Goal: Book appointment/travel/reservation

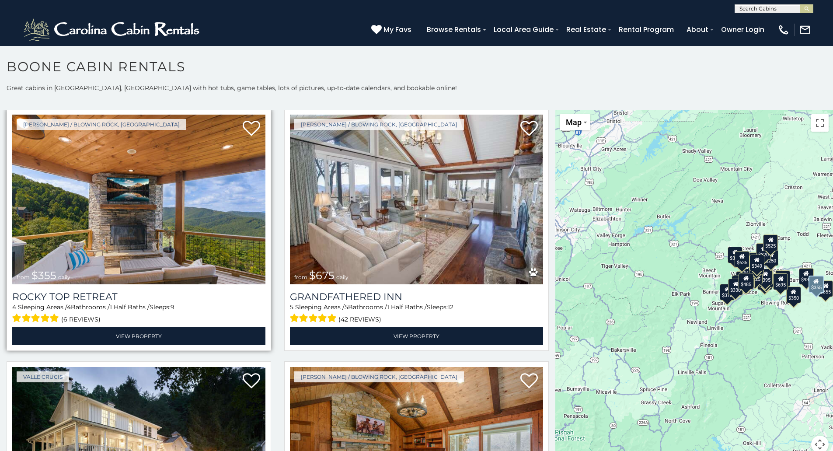
scroll to position [525, 0]
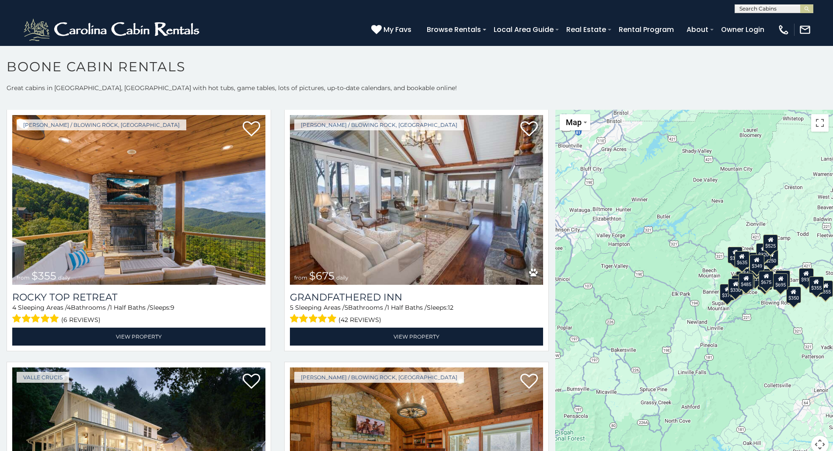
click at [486, 29] on span at bounding box center [484, 30] width 3 height 2
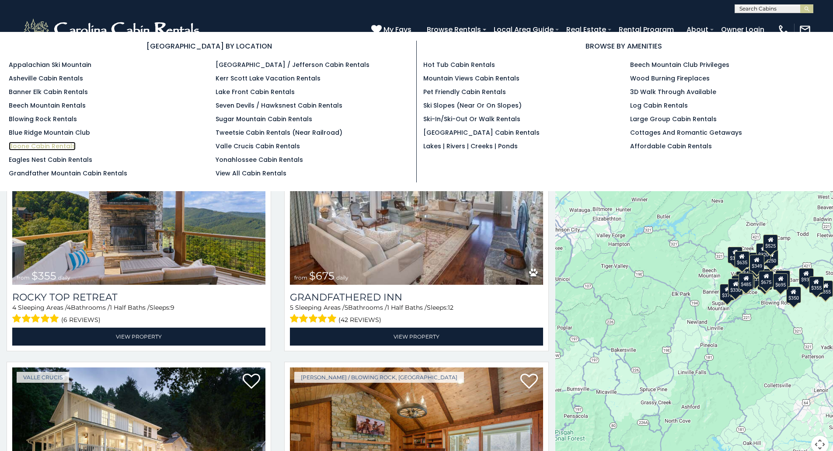
click at [57, 146] on link "Boone Cabin Rentals" at bounding box center [42, 146] width 67 height 9
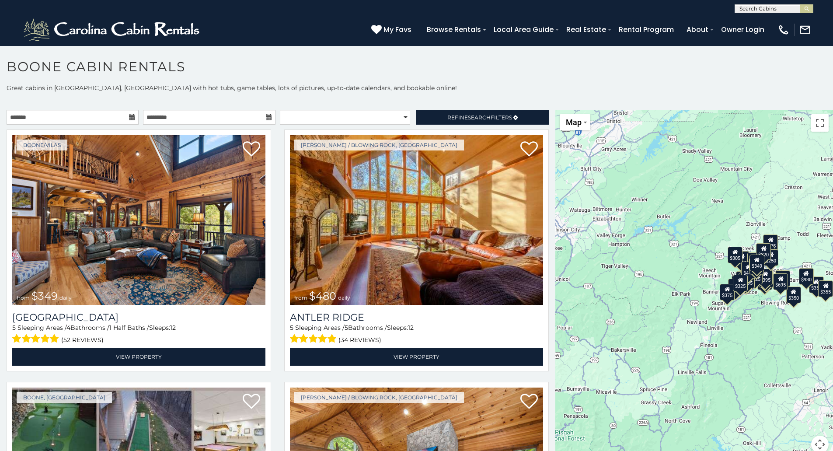
click at [131, 116] on icon at bounding box center [132, 117] width 6 height 6
click at [129, 118] on icon at bounding box center [132, 117] width 6 height 6
